Goal: Book appointment/travel/reservation

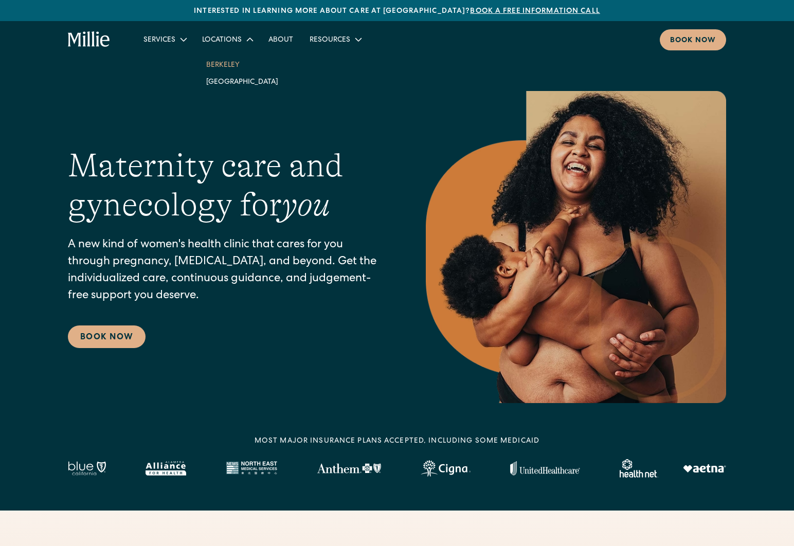
click at [227, 66] on link "Berkeley" at bounding box center [242, 64] width 88 height 17
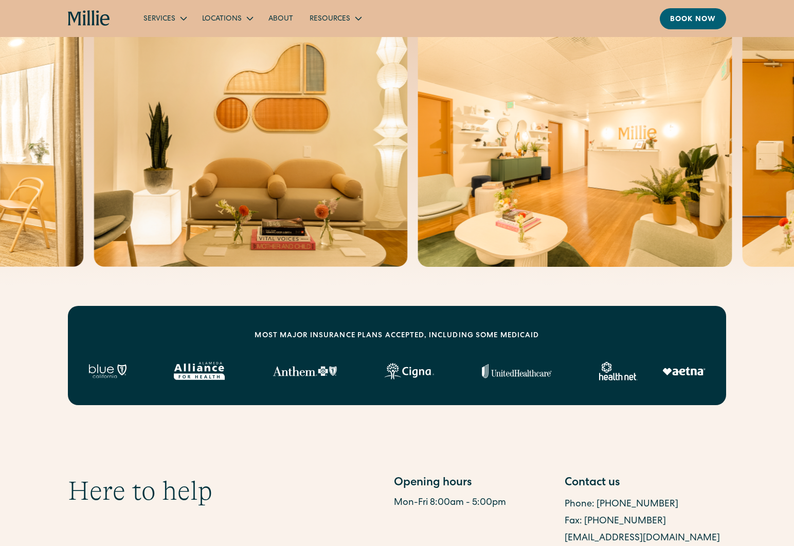
scroll to position [135, 0]
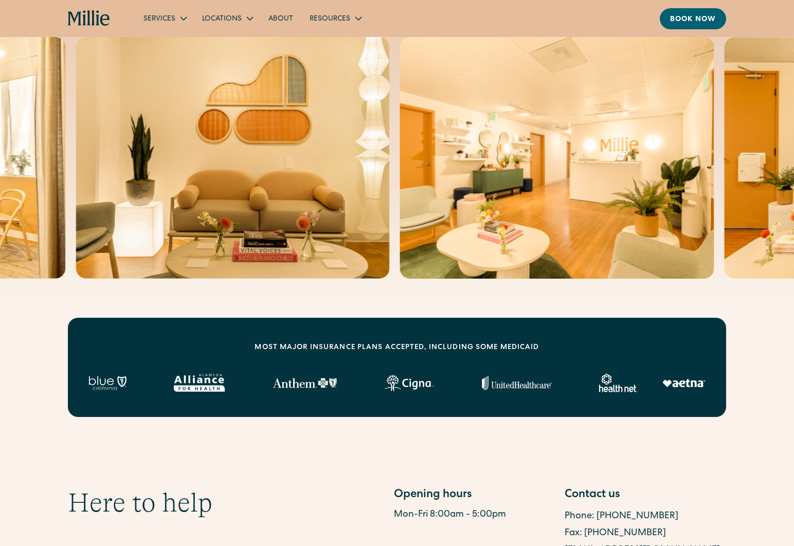
click at [335, 351] on div "MOST MAJOR INSURANCE PLANS ACCEPTED, INCLUDING some MEDICAID" at bounding box center [396, 347] width 284 height 11
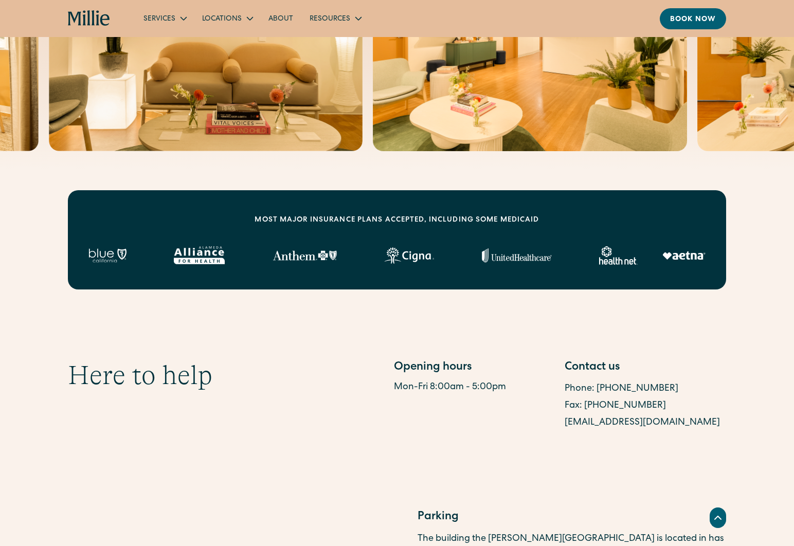
scroll to position [265, 0]
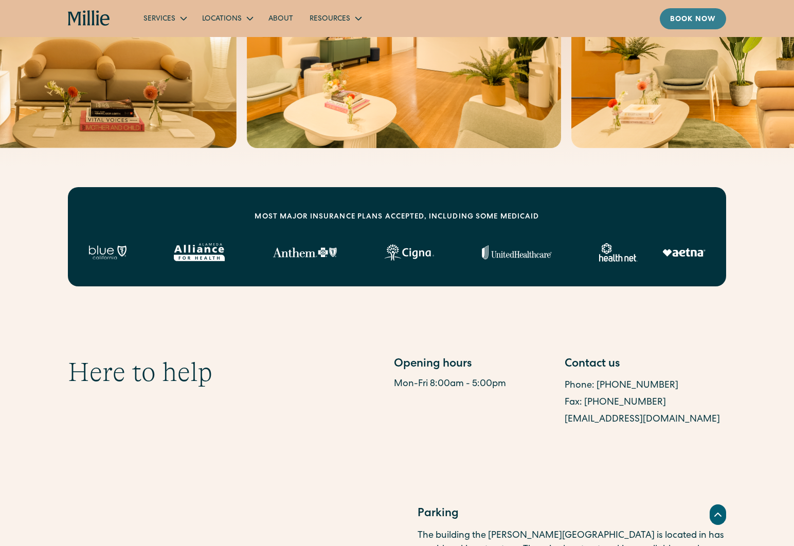
click at [696, 18] on div "Book now" at bounding box center [693, 19] width 46 height 11
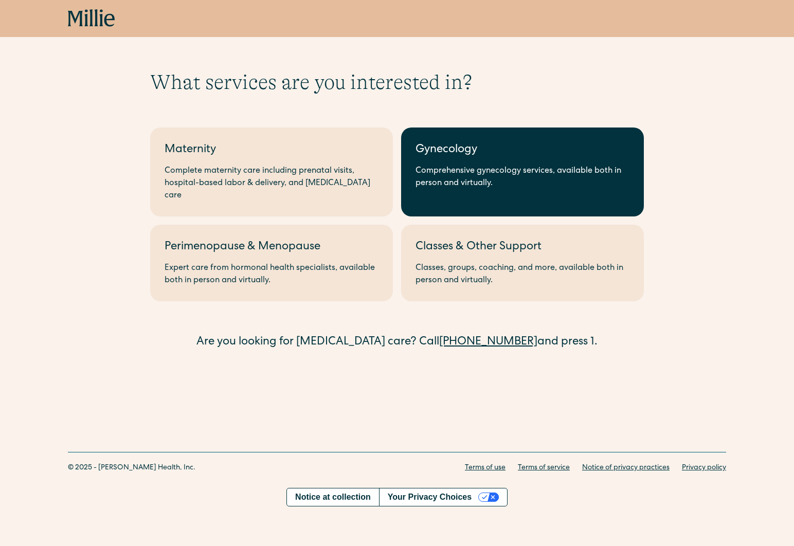
click at [550, 147] on div "Gynecology" at bounding box center [522, 150] width 214 height 17
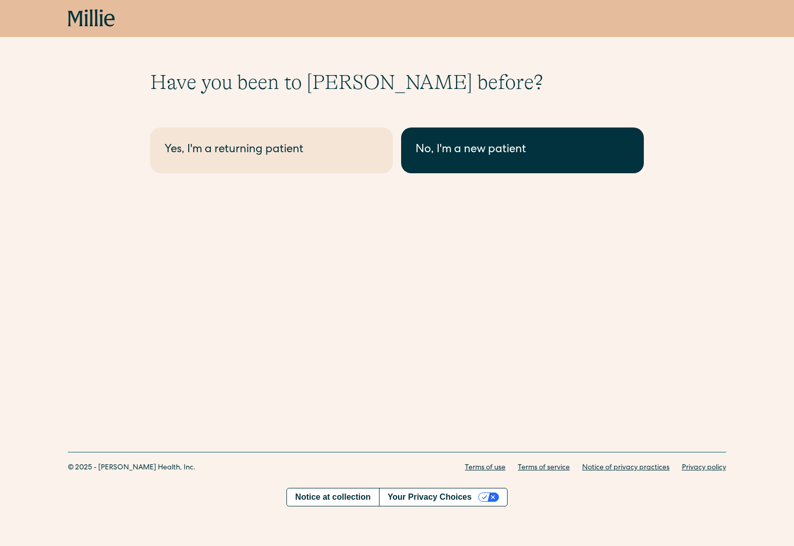
drag, startPoint x: 0, startPoint y: 0, endPoint x: 550, endPoint y: 147, distance: 568.7
click at [550, 147] on div "No, I'm a new patient" at bounding box center [522, 150] width 214 height 17
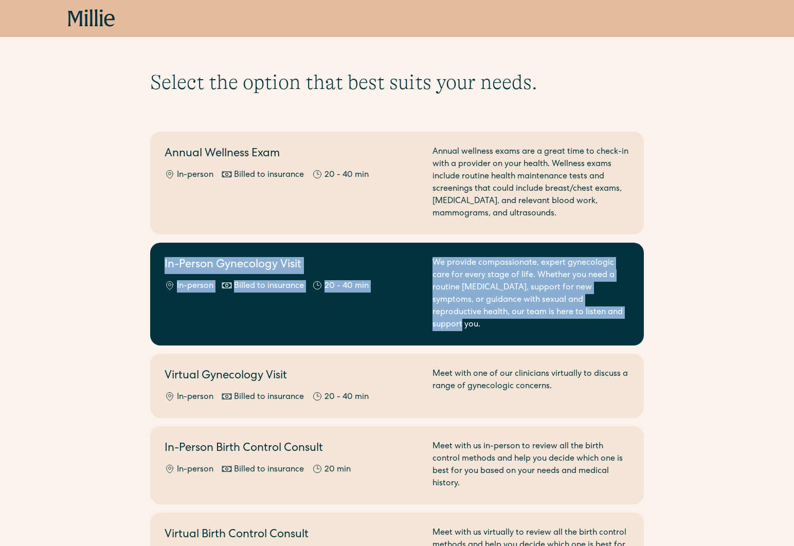
click at [417, 300] on div "In-Person Gynecology Visit In-person Billed to insurance 20 - 40 min" at bounding box center [291, 294] width 255 height 74
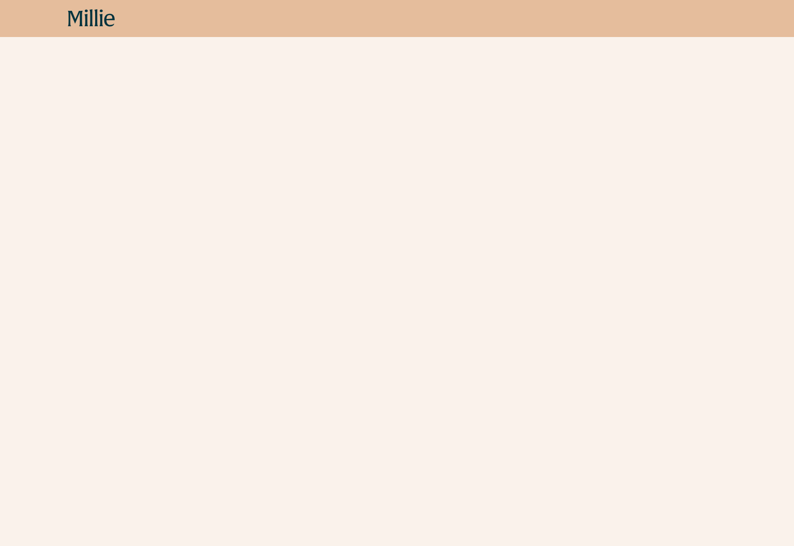
scroll to position [1536, 0]
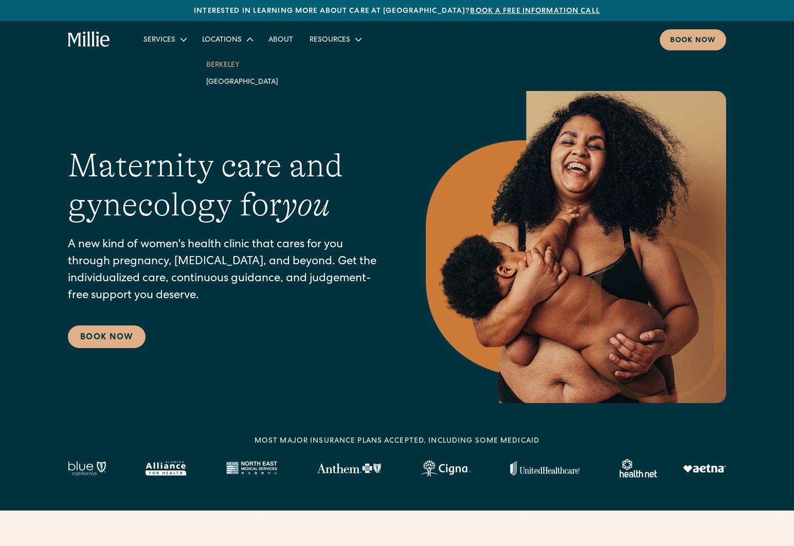
click at [226, 66] on link "Berkeley" at bounding box center [242, 64] width 88 height 17
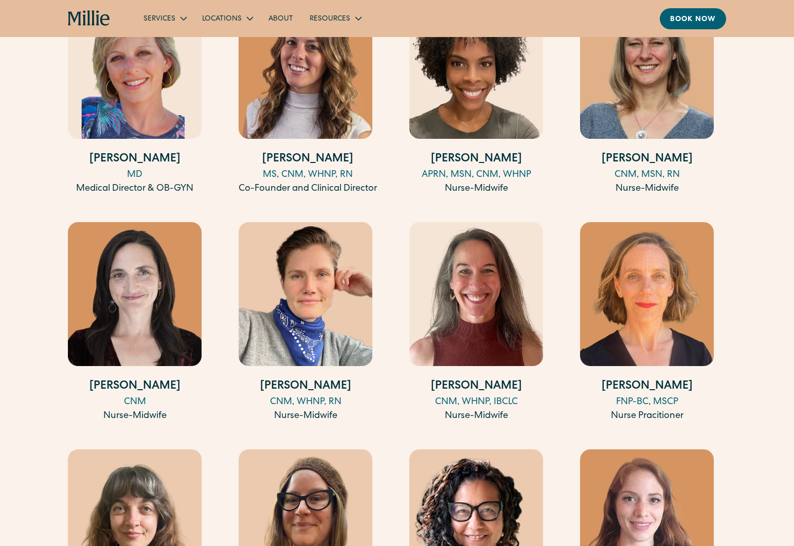
scroll to position [1128, 0]
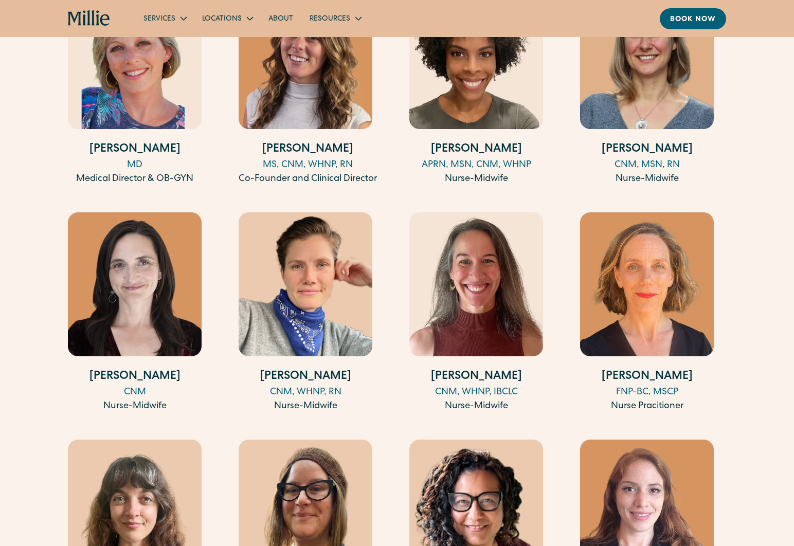
click at [658, 304] on img at bounding box center [647, 284] width 134 height 144
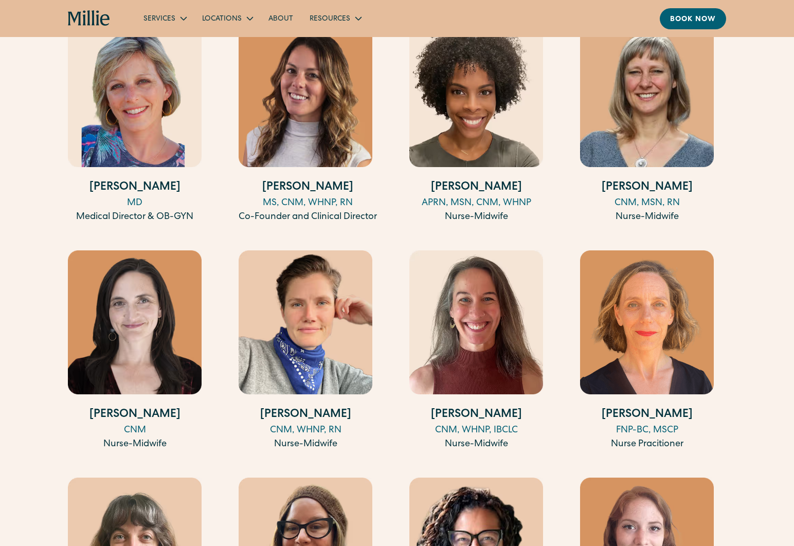
scroll to position [1053, 0]
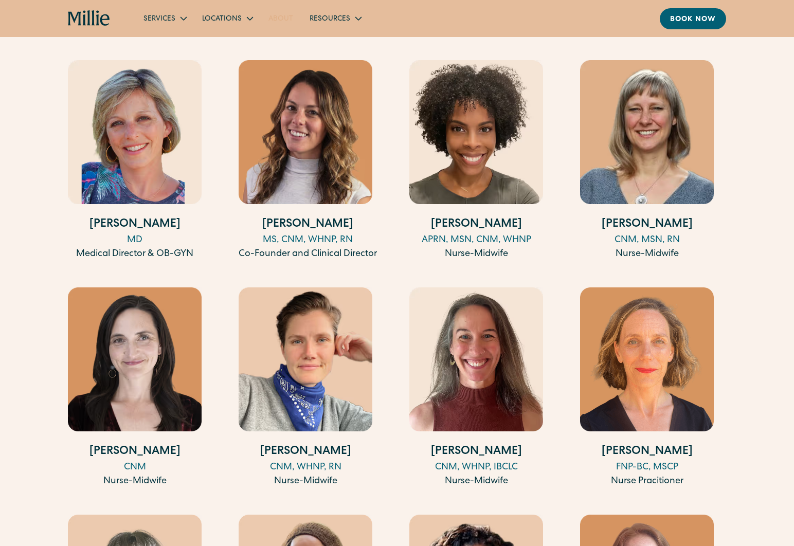
click at [282, 22] on link "About" at bounding box center [280, 18] width 41 height 17
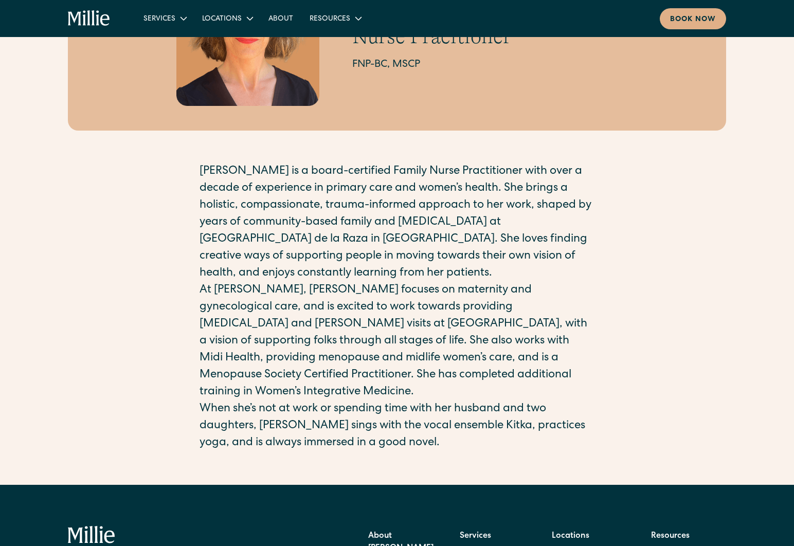
scroll to position [150, 0]
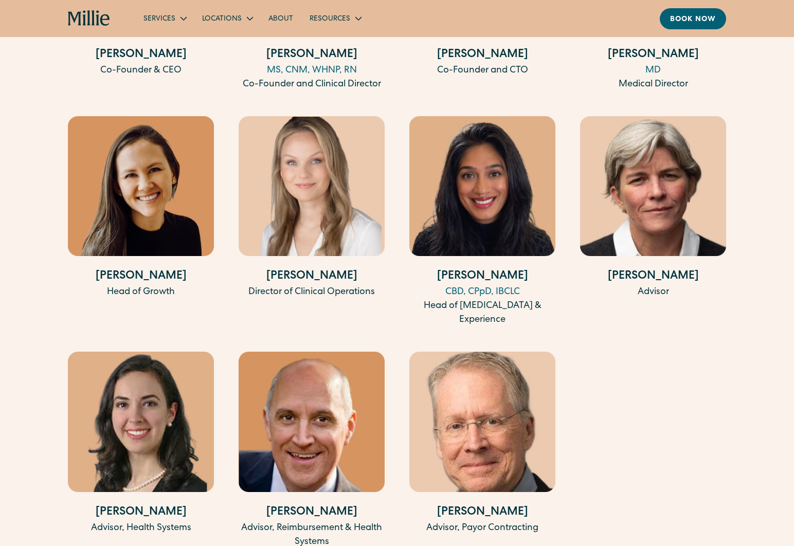
scroll to position [2142, 0]
